Goal: Check status: Check status

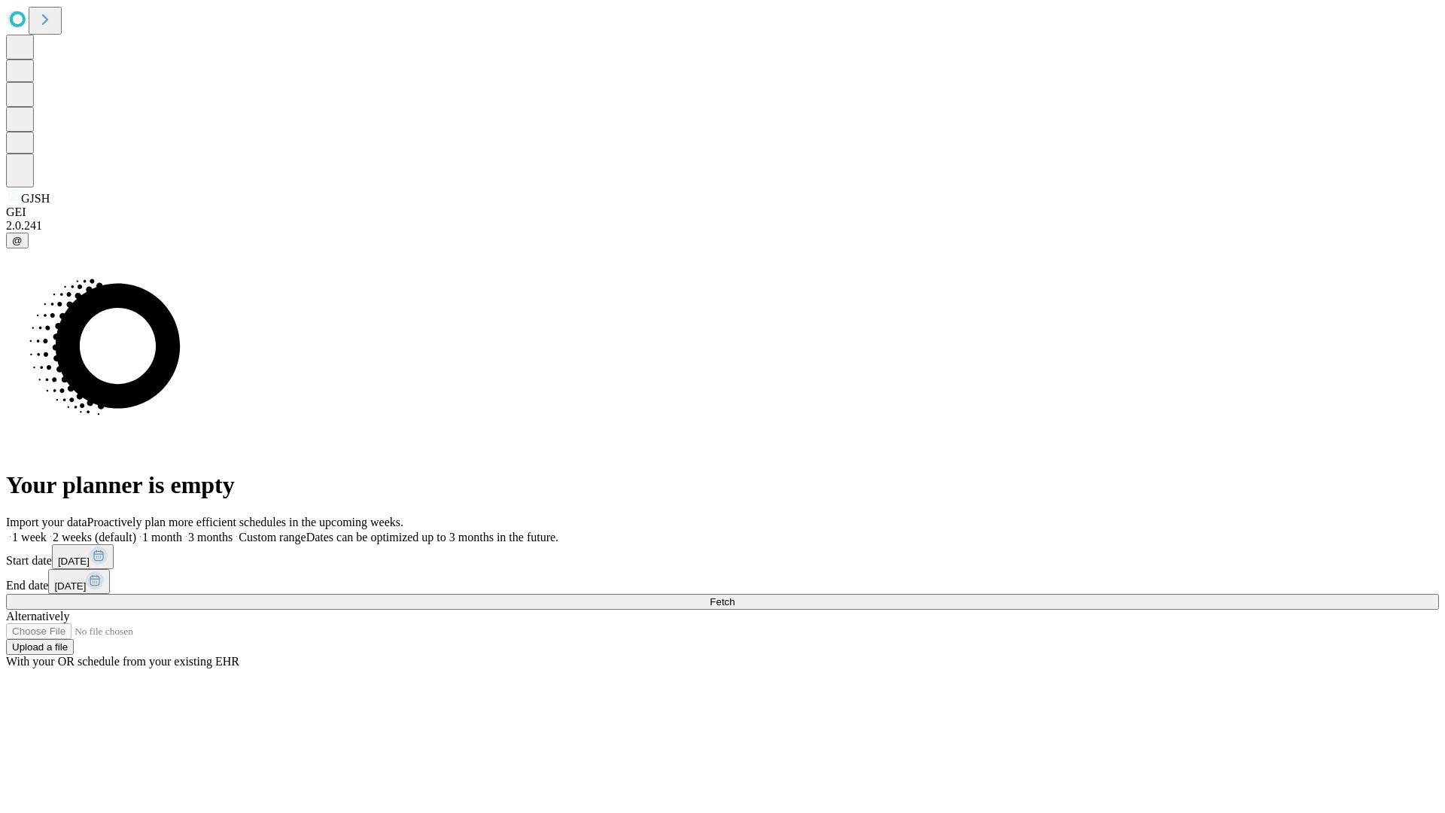
click at [734, 596] on span "Fetch" at bounding box center [722, 601] width 25 height 11
